Goal: Information Seeking & Learning: Understand process/instructions

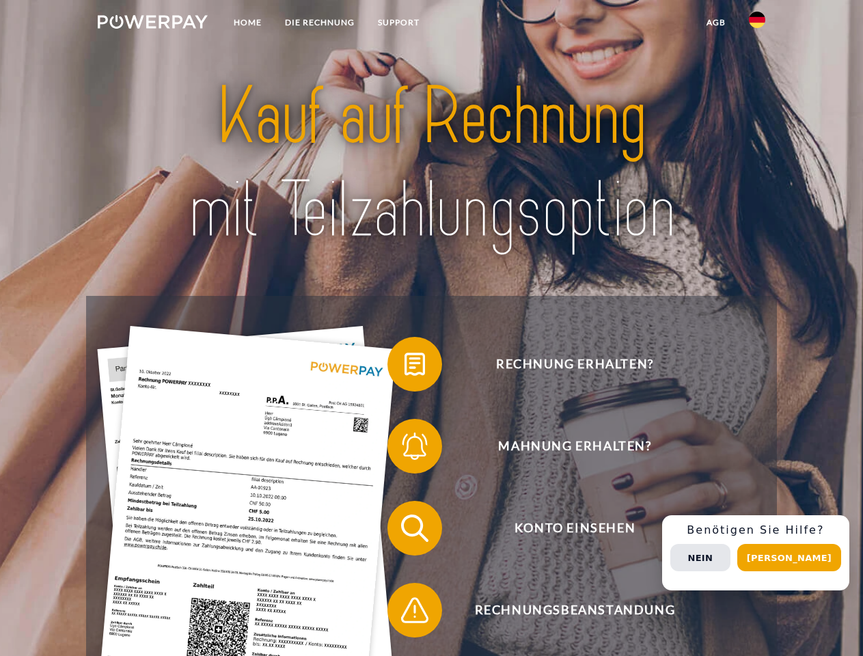
click at [152, 24] on img at bounding box center [153, 22] width 110 height 14
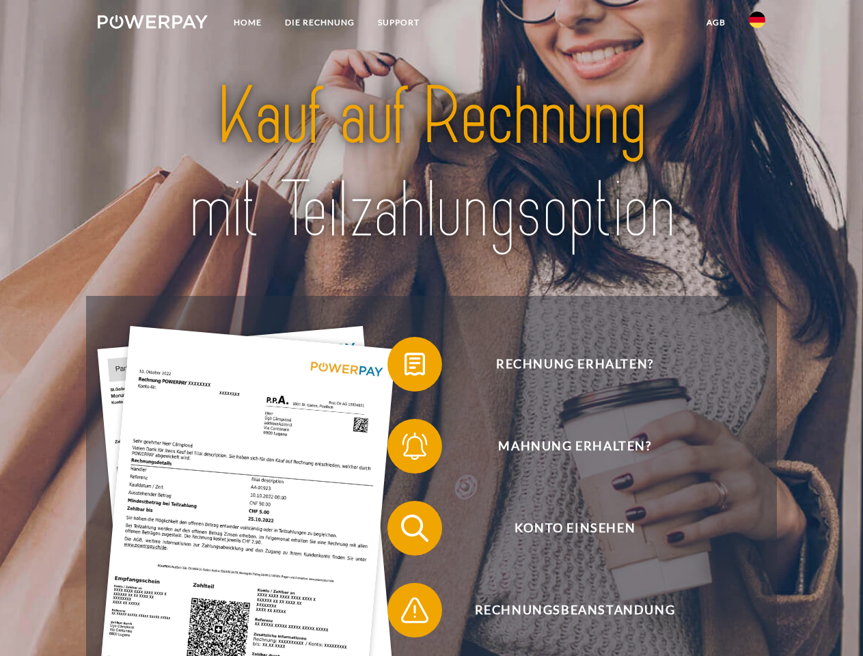
click at [757, 24] on img at bounding box center [757, 20] width 16 height 16
click at [715, 23] on link "agb" at bounding box center [716, 22] width 42 height 25
click at [404, 367] on span at bounding box center [394, 364] width 68 height 68
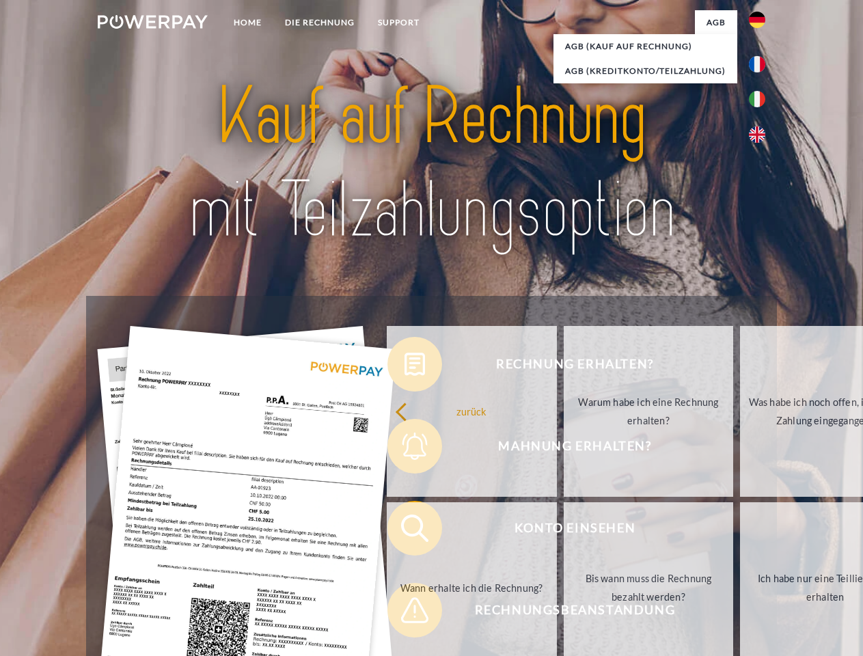
click at [404, 449] on div "Rechnung erhalten? Mahnung erhalten? Konto einsehen" at bounding box center [431, 569] width 690 height 547
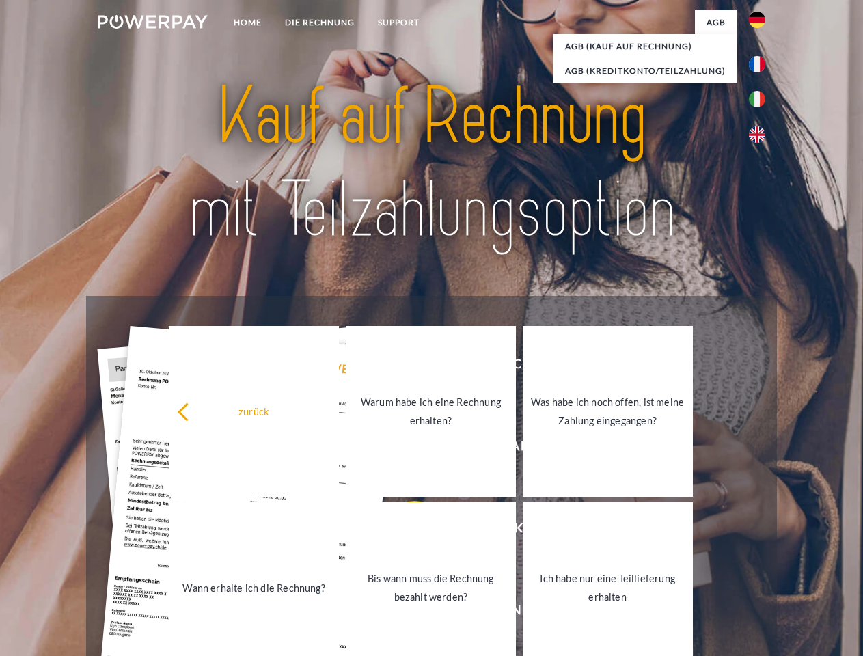
click at [404, 531] on link "Bis wann muss die Rechnung bezahlt werden?" at bounding box center [431, 587] width 170 height 171
click at [404, 613] on span at bounding box center [394, 610] width 68 height 68
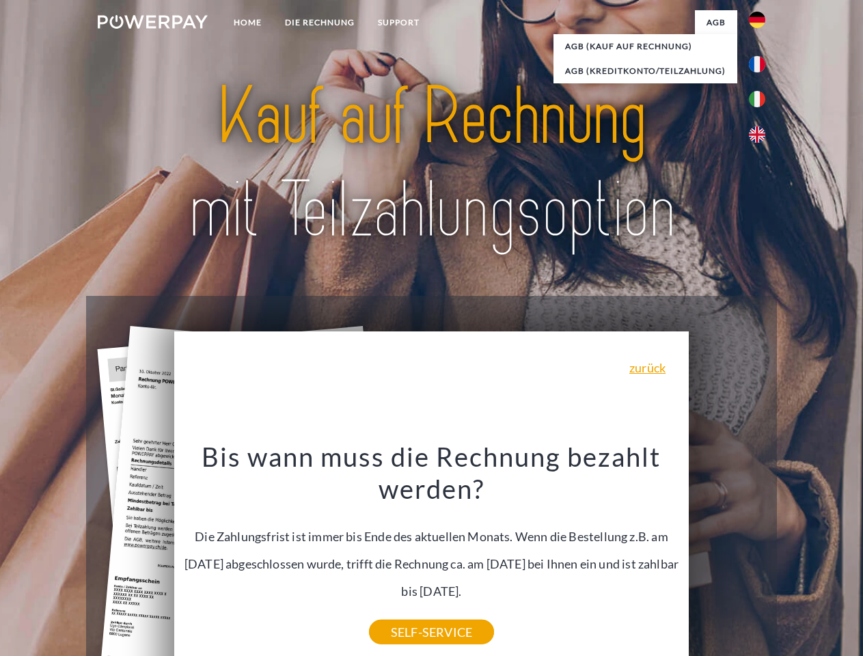
click at [760, 553] on div "Rechnung erhalten? Mahnung erhalten? Konto einsehen" at bounding box center [431, 569] width 690 height 547
click at [727, 555] on span "Konto einsehen" at bounding box center [574, 528] width 335 height 55
click at [794, 558] on header "Home DIE RECHNUNG SUPPORT" at bounding box center [431, 472] width 863 height 944
